Goal: Task Accomplishment & Management: Use online tool/utility

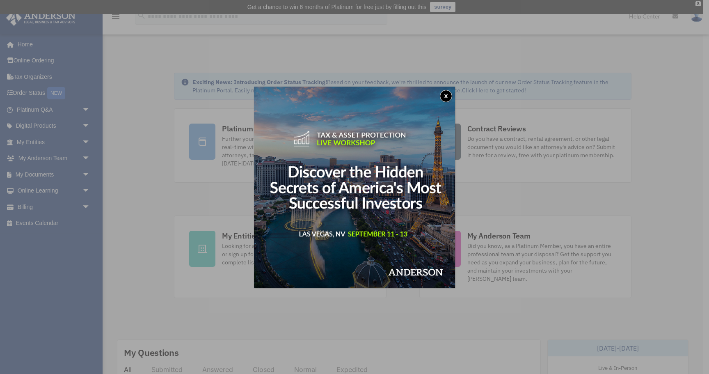
click at [447, 98] on button "x" at bounding box center [446, 96] width 12 height 12
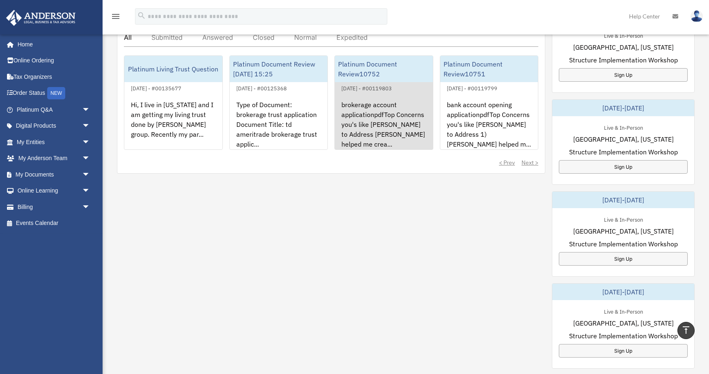
scroll to position [336, 0]
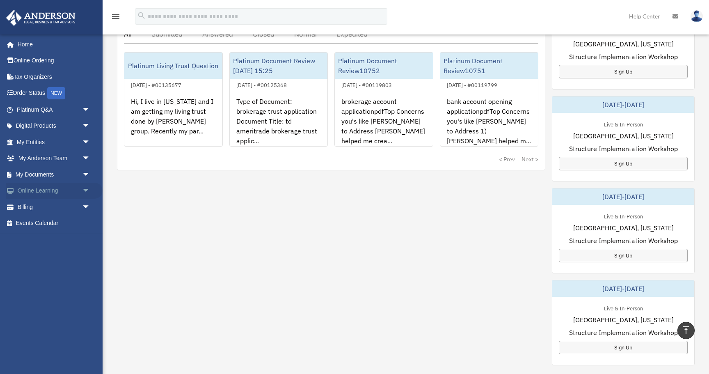
click at [29, 189] on link "Online Learning arrow_drop_down" at bounding box center [54, 191] width 97 height 16
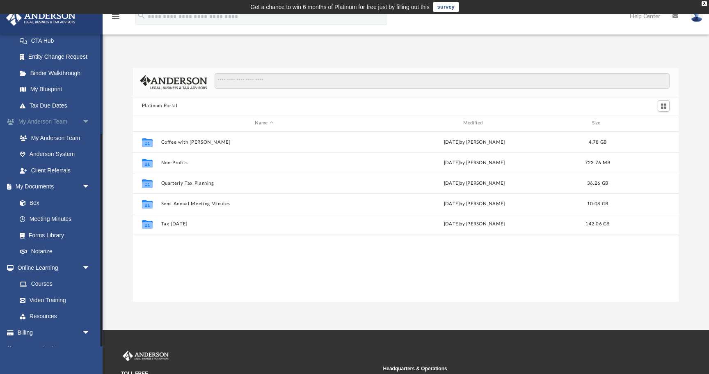
scroll to position [146, 0]
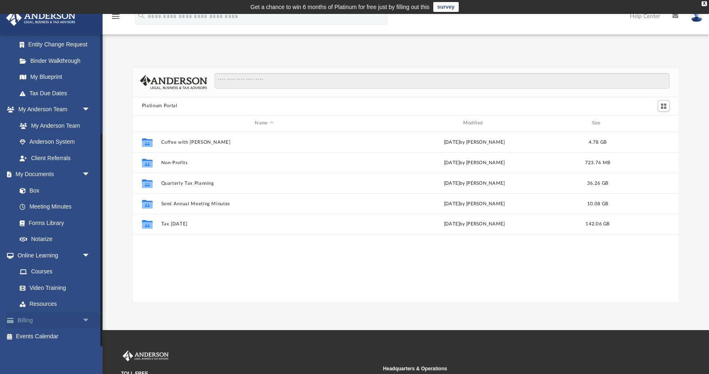
click at [82, 321] on span "arrow_drop_down" at bounding box center [90, 320] width 16 height 17
click at [58, 336] on link "$ Open Invoices" at bounding box center [56, 336] width 91 height 17
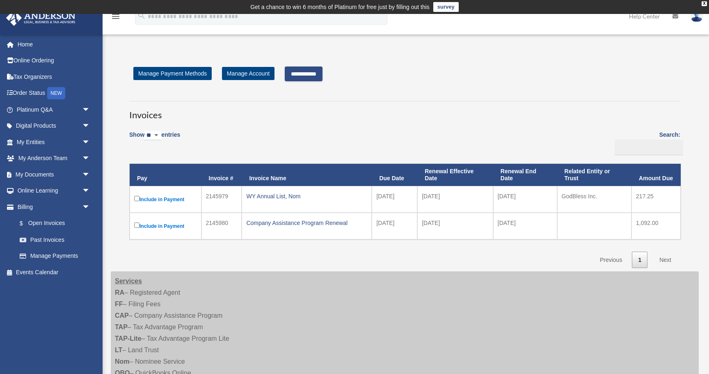
click at [306, 74] on input "**********" at bounding box center [304, 73] width 38 height 15
